Goal: Check status: Check status

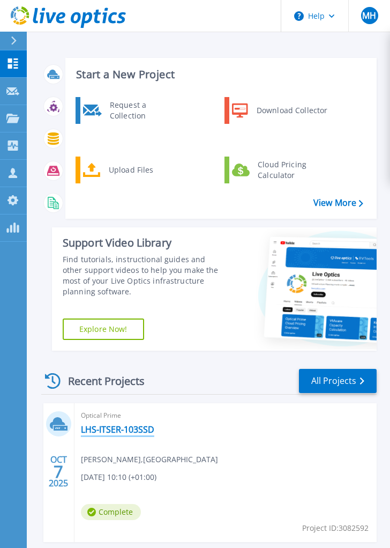
click at [126, 430] on link "LHS-ITSER-103SSD" at bounding box center [117, 429] width 73 height 11
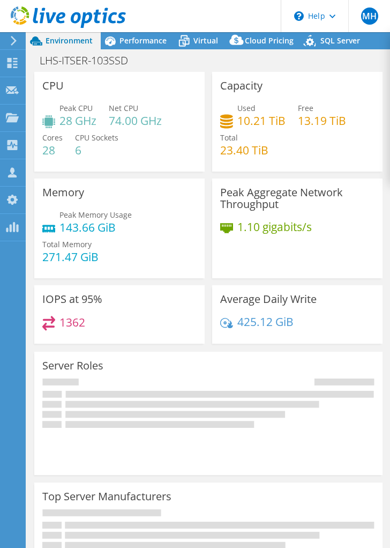
select select "USD"
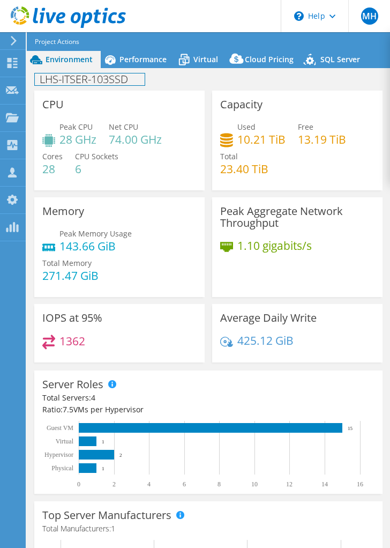
click at [149, 68] on div "LHS-ITSER-103SSD Print" at bounding box center [209, 79] width 364 height 23
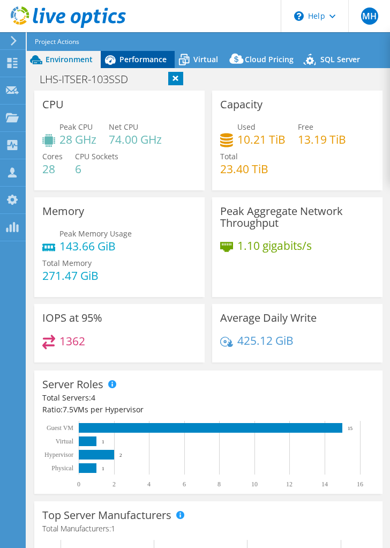
click at [144, 64] on span "Performance" at bounding box center [143, 59] width 47 height 10
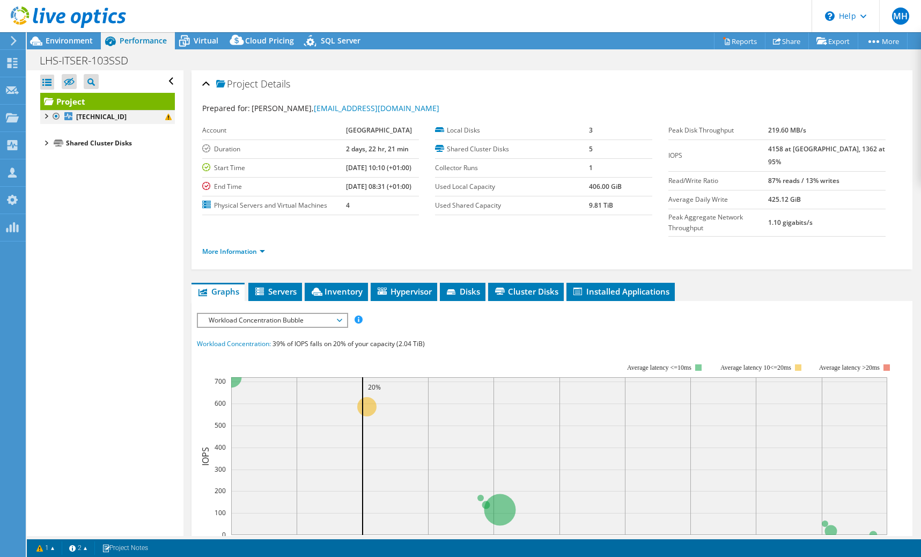
click at [47, 116] on div at bounding box center [45, 115] width 11 height 11
click at [48, 230] on div at bounding box center [45, 226] width 11 height 11
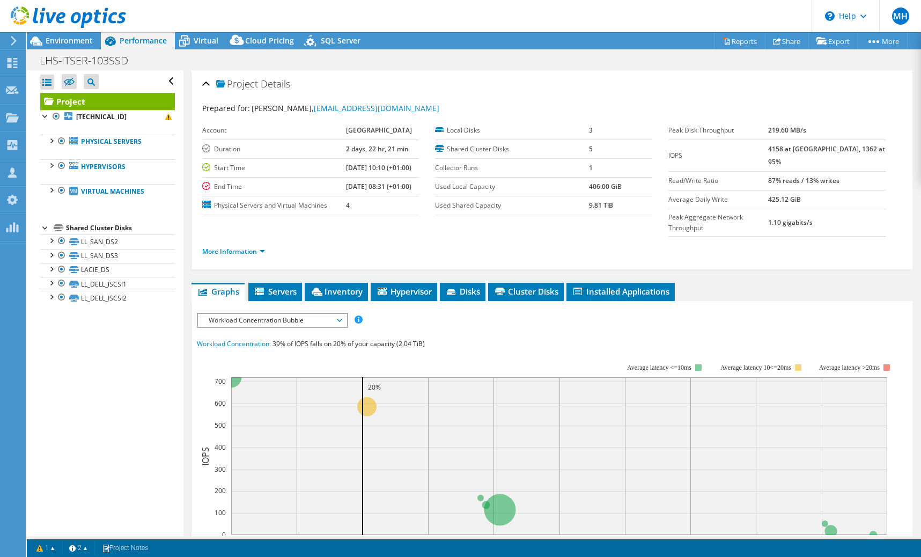
click at [81, 225] on div "Shared Cluster Disks" at bounding box center [120, 227] width 109 height 13
click at [90, 242] on link "LL_SAN_DS2" at bounding box center [107, 241] width 135 height 14
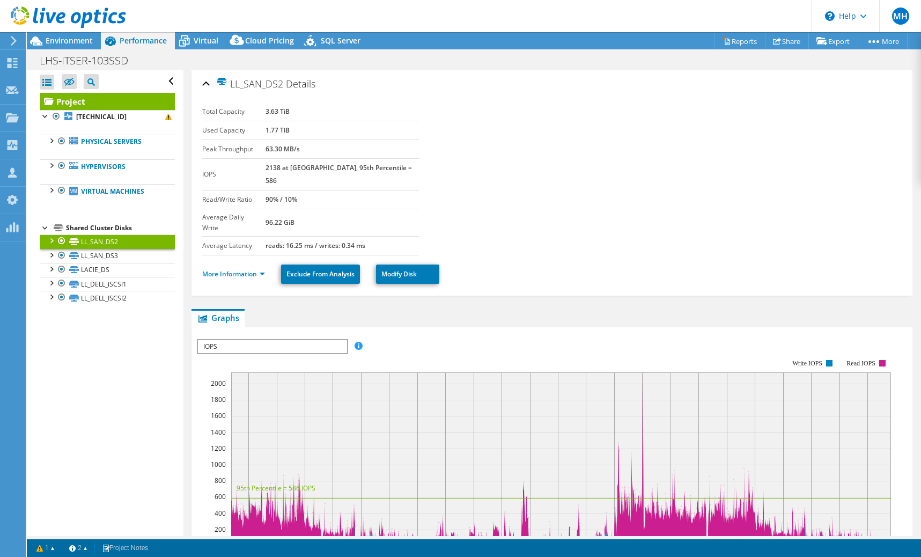
click at [217, 268] on li "More Information" at bounding box center [236, 274] width 69 height 12
click at [217, 269] on link "More Information" at bounding box center [233, 273] width 63 height 9
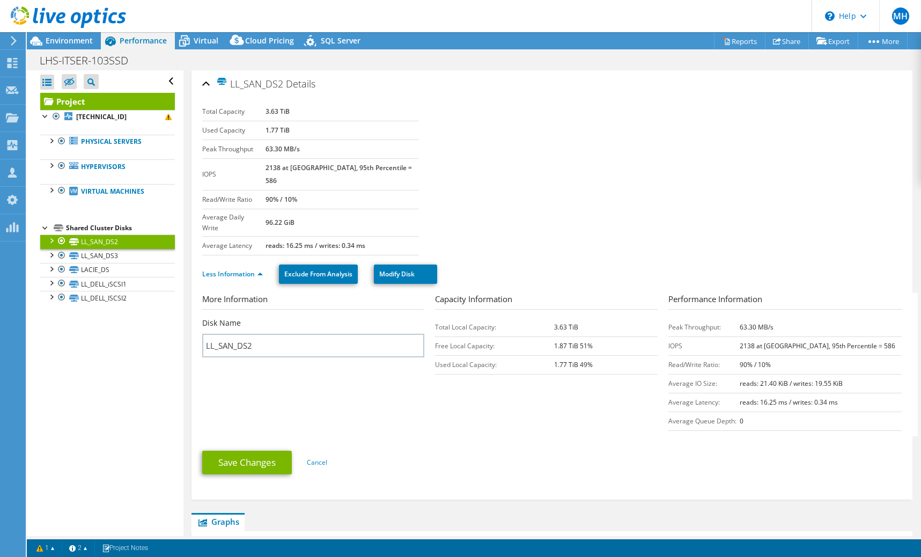
click at [51, 238] on div at bounding box center [51, 239] width 11 height 11
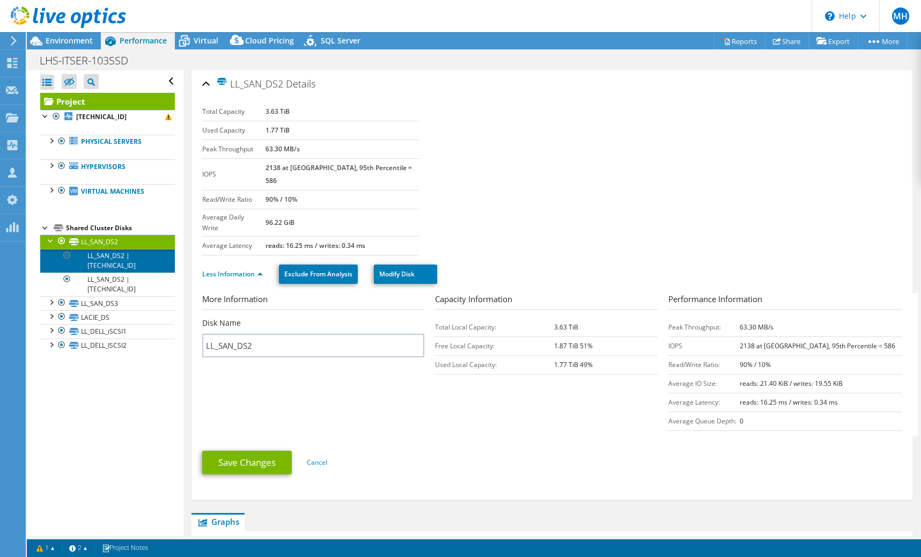
click at [82, 259] on link "LL_SAN_DS2 | [TECHNICAL_ID]" at bounding box center [107, 261] width 135 height 24
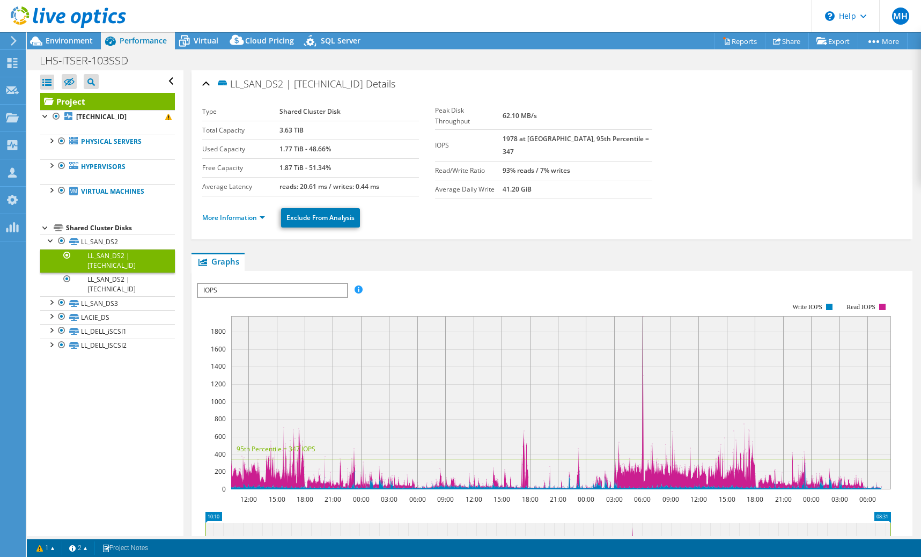
click at [254, 212] on li "More Information" at bounding box center [236, 218] width 69 height 12
click at [253, 213] on link "More Information" at bounding box center [233, 217] width 63 height 9
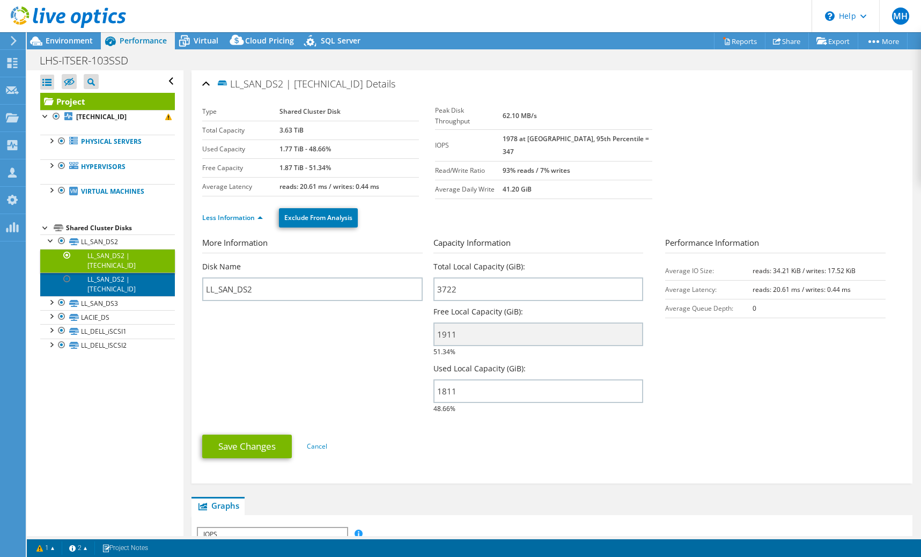
click at [98, 283] on link "LL_SAN_DS2 | [TECHNICAL_ID]" at bounding box center [107, 284] width 135 height 24
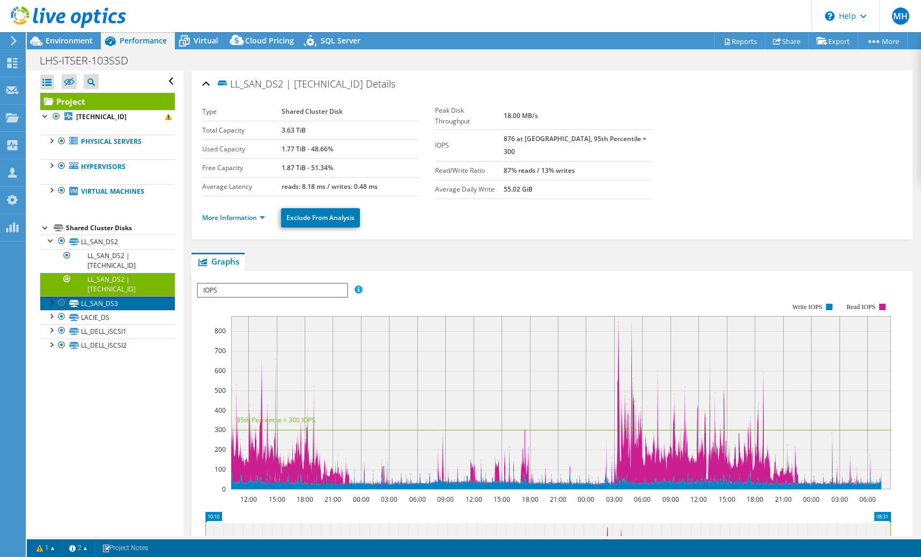
click at [91, 308] on link "LL_SAN_DS3" at bounding box center [107, 303] width 135 height 14
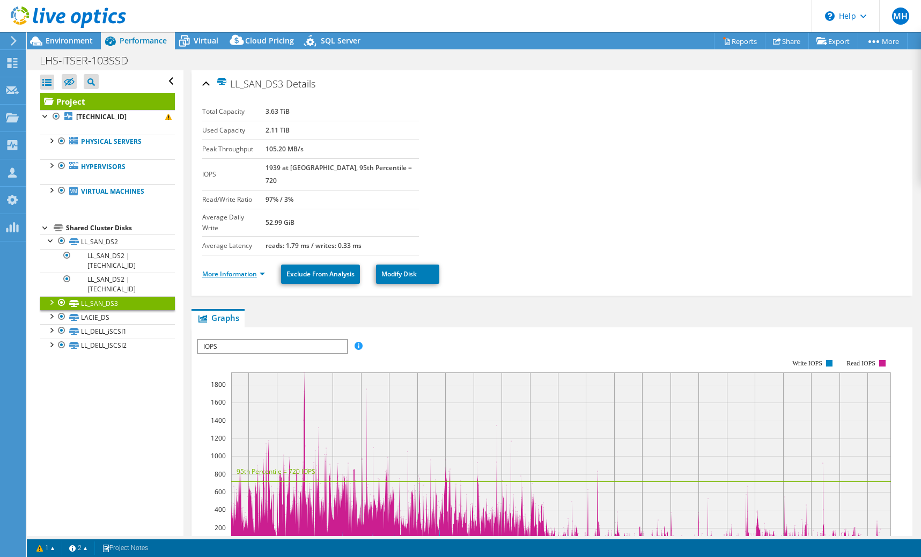
click at [240, 269] on link "More Information" at bounding box center [233, 273] width 63 height 9
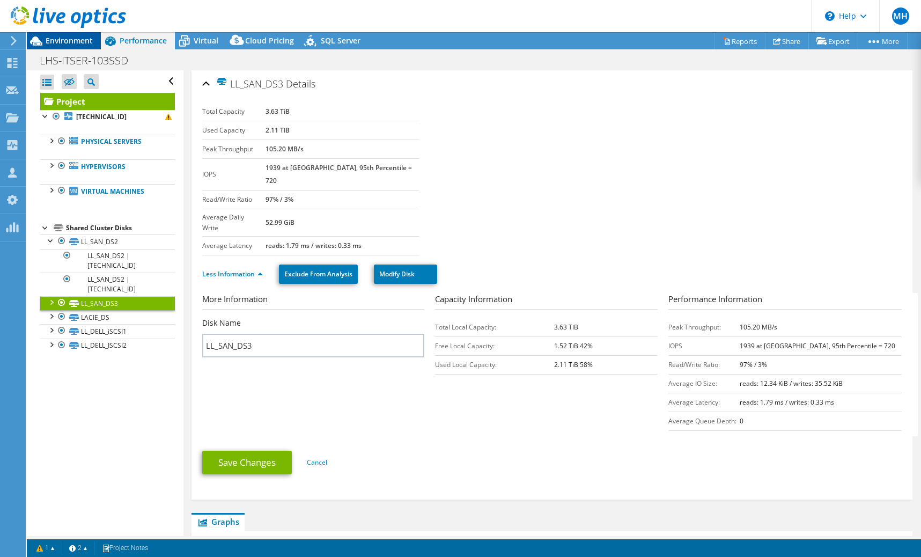
click at [76, 43] on span "Environment" at bounding box center [69, 40] width 47 height 10
